Goal: Task Accomplishment & Management: Manage account settings

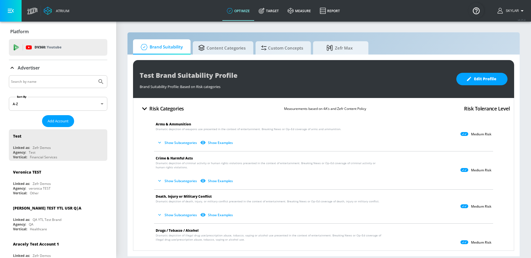
click at [23, 78] on input "Search by name" at bounding box center [53, 81] width 84 height 7
type input "universal"
click at [99, 80] on icon "Submit Search" at bounding box center [100, 81] width 5 height 5
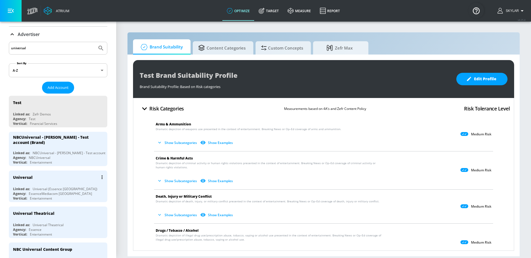
scroll to position [35, 0]
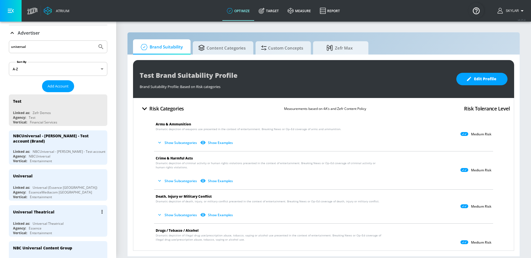
click at [69, 221] on div "Linked as: Universal Theatrical" at bounding box center [59, 223] width 93 height 5
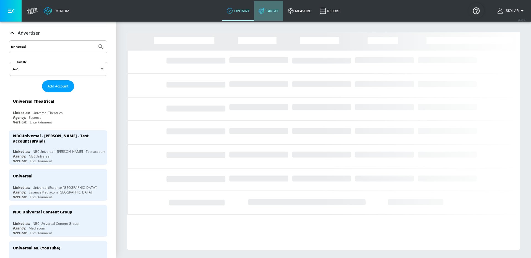
click at [267, 13] on link "Target" at bounding box center [268, 11] width 29 height 20
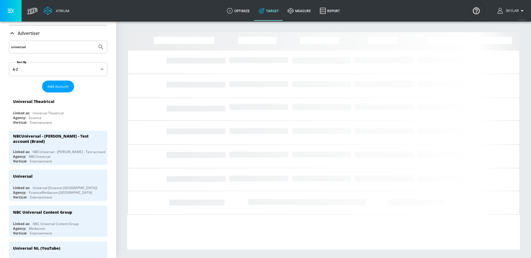
click at [14, 33] on icon at bounding box center [12, 33] width 3 height 2
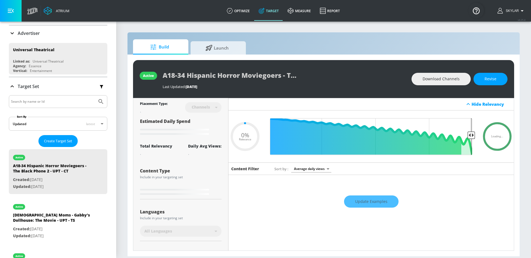
click at [23, 101] on input "Search by name or Id" at bounding box center [53, 101] width 84 height 7
type input "0.6"
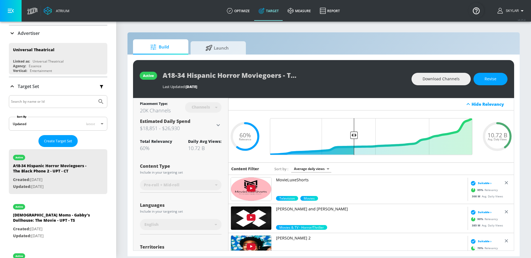
click at [23, 101] on input "Search by name or Id" at bounding box center [53, 101] width 84 height 7
type input "aa/b"
click at [102, 99] on icon "Submit Search" at bounding box center [100, 101] width 5 height 5
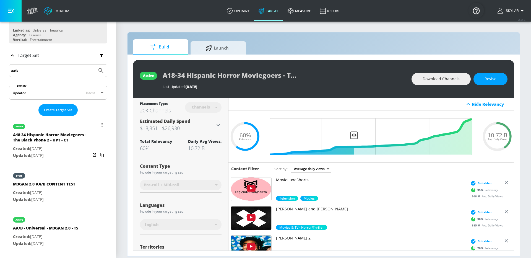
scroll to position [66, 0]
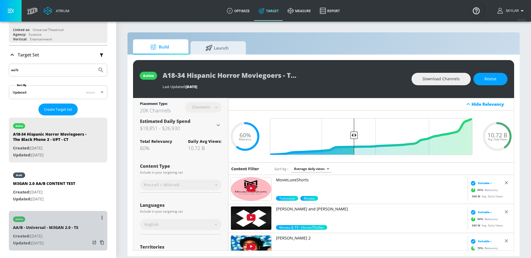
click at [43, 229] on div "AA/B - Universal - M3GAN 2.0 - TS" at bounding box center [45, 228] width 65 height 8
type input "AA/B - Universal - M3GAN 2.0 - TS"
type input "videos"
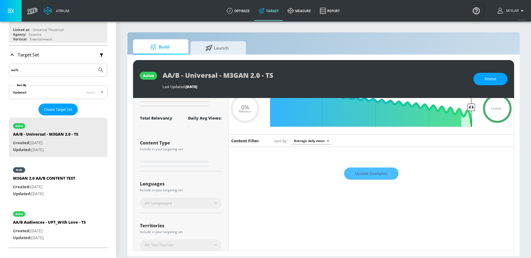
scroll to position [93, 0]
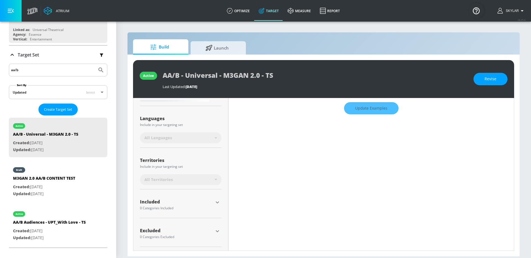
click at [217, 202] on icon "button" at bounding box center [217, 202] width 3 height 2
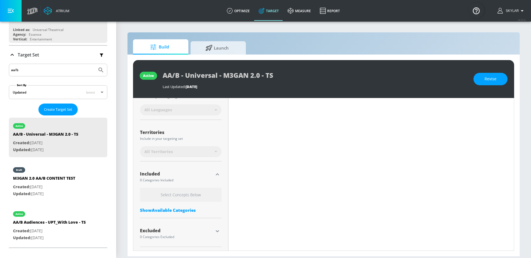
click at [216, 174] on icon "button" at bounding box center [217, 174] width 3 height 2
type input "0.6"
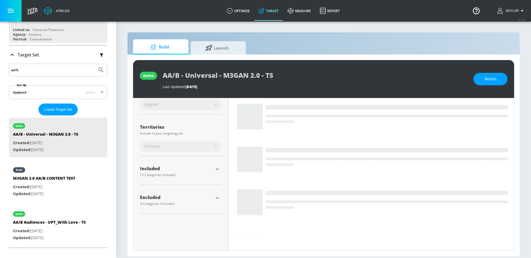
scroll to position [125, 0]
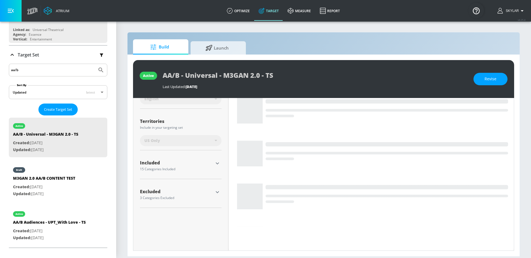
click at [217, 162] on icon "button" at bounding box center [217, 163] width 7 height 7
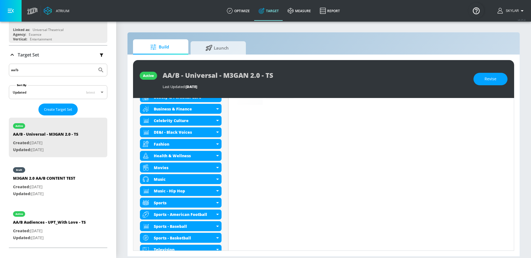
scroll to position [229, 0]
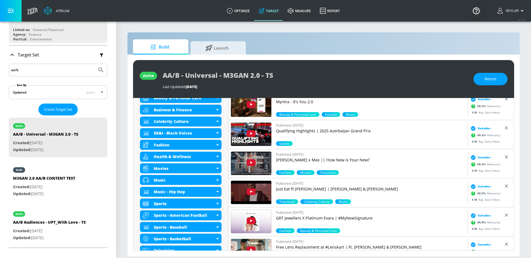
click at [325, 40] on div "Build Launch" at bounding box center [323, 46] width 381 height 15
click at [372, 40] on div "Build Launch" at bounding box center [323, 46] width 381 height 15
click at [414, 27] on section "Build Launch active AA/B - Universal - M3GAN 2.0 - TS Last Updated: 120 days ag…" at bounding box center [323, 139] width 414 height 237
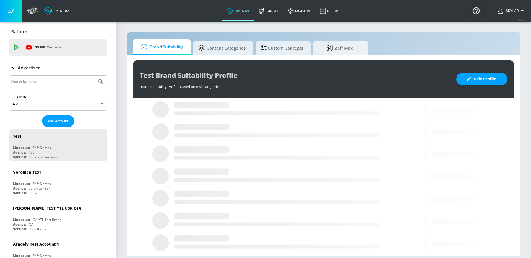
click at [41, 85] on input "Search by name" at bounding box center [53, 81] width 84 height 7
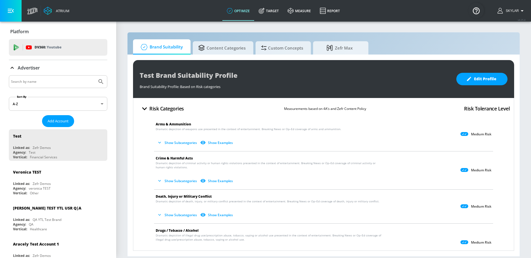
type input "u"
type input "[US_STATE] mutual"
click at [107, 83] on div "[US_STATE] mutual" at bounding box center [58, 81] width 98 height 13
click at [102, 81] on icon "Submit Search" at bounding box center [101, 81] width 7 height 7
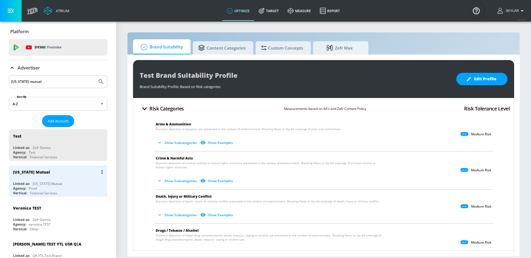
click at [47, 187] on div "Agency: Proof" at bounding box center [59, 188] width 93 height 5
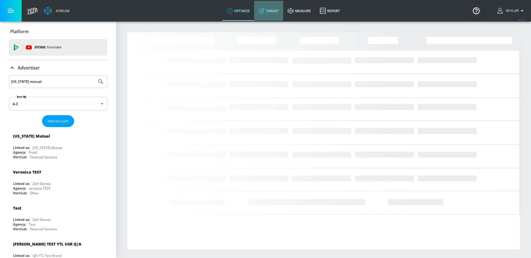
click at [273, 8] on link "Target" at bounding box center [268, 11] width 29 height 20
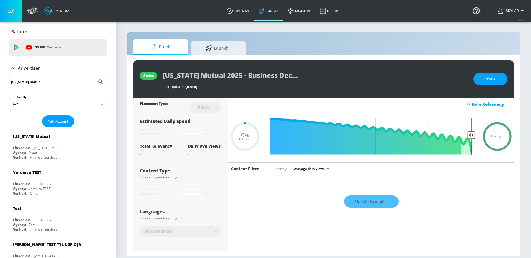
click at [11, 67] on icon at bounding box center [12, 68] width 7 height 7
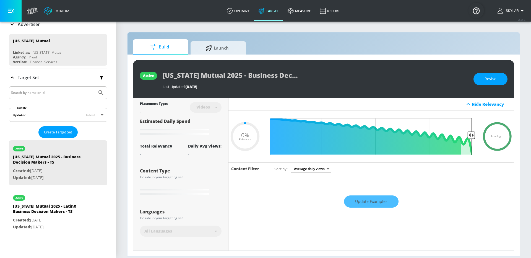
scroll to position [82, 0]
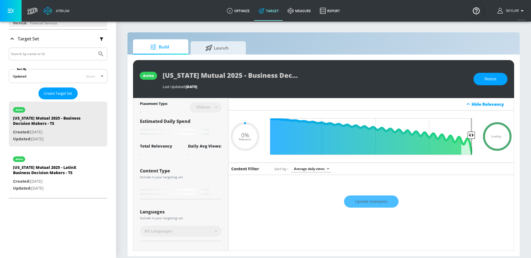
type input "0.4"
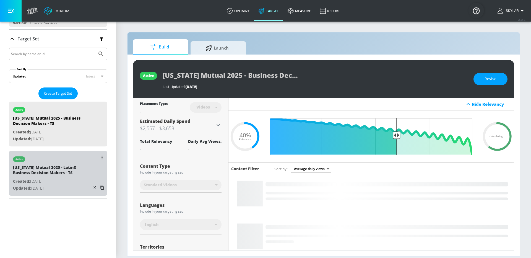
click at [34, 182] on p "Created: [DATE]" at bounding box center [51, 181] width 77 height 7
type input "[US_STATE] Mutual 2025 - LatinX Business Decision Makers - TS"
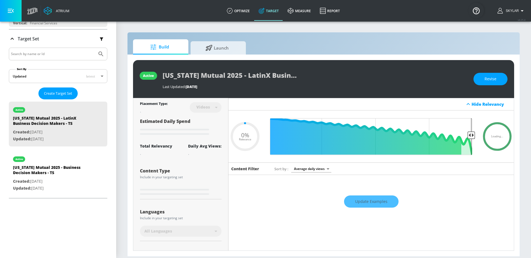
type input "0.41"
